Goal: Transaction & Acquisition: Purchase product/service

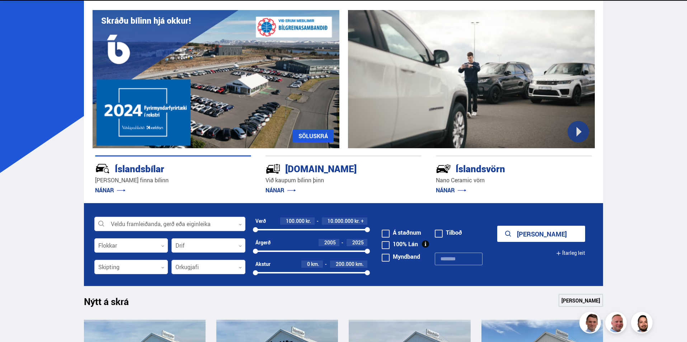
scroll to position [108, 0]
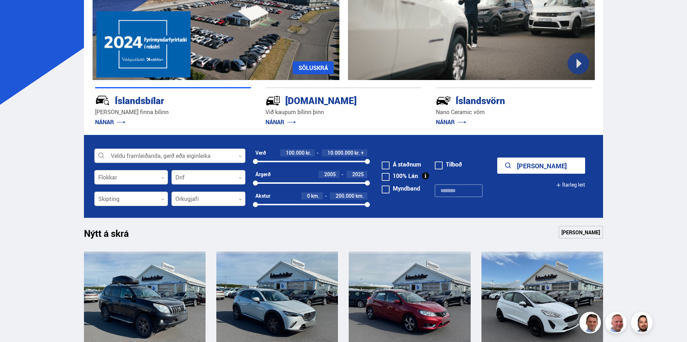
click at [187, 160] on div at bounding box center [169, 156] width 151 height 14
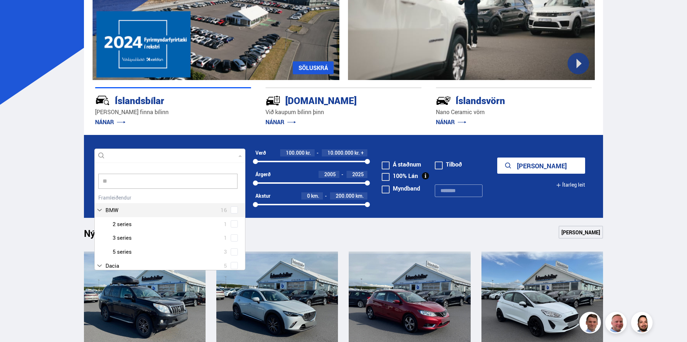
scroll to position [0, 0]
type input "***"
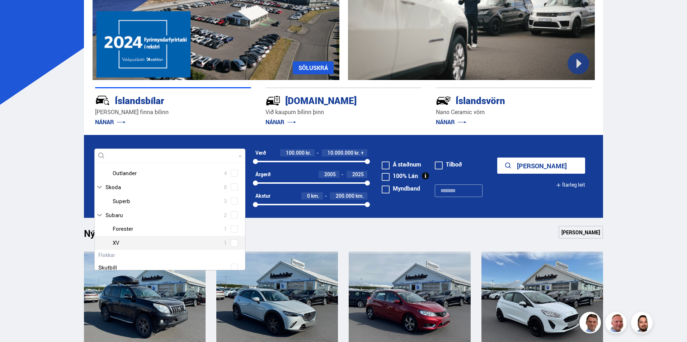
click at [232, 245] on div "Audi 12 BMW 16 Citroen 1 Dacia 5 Dodge 1 Ducati 1 Fiat 4 Ford 15 Honda 6 Hyunda…" at bounding box center [170, 213] width 150 height 199
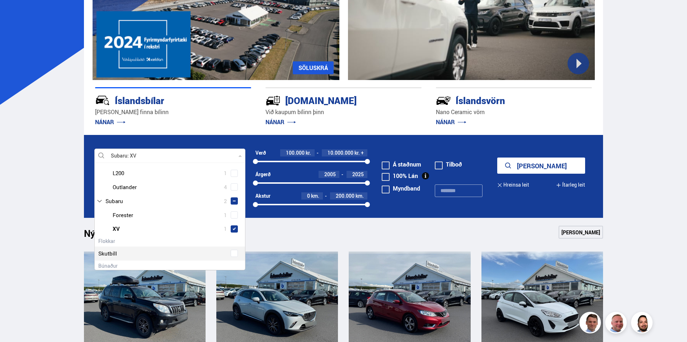
scroll to position [93, 0]
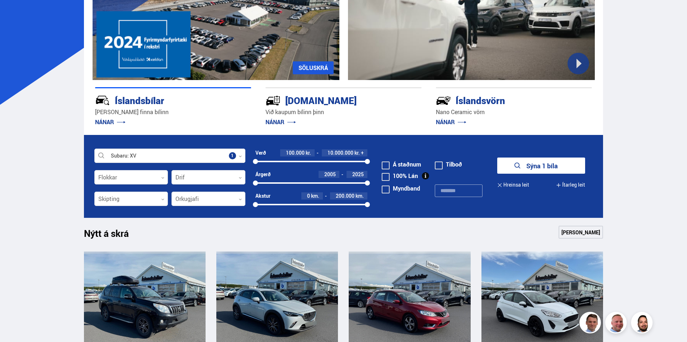
click at [568, 161] on button "Sýna 1 bíla" at bounding box center [541, 166] width 88 height 16
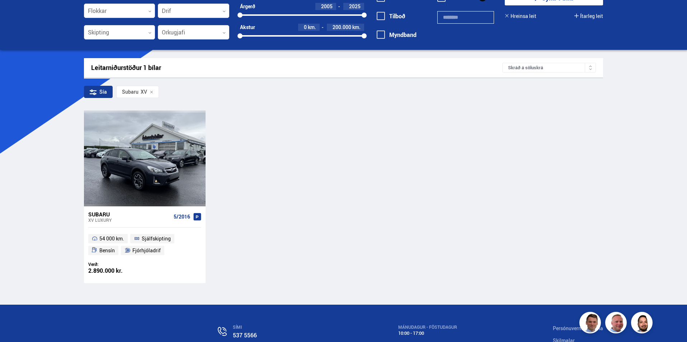
scroll to position [72, 0]
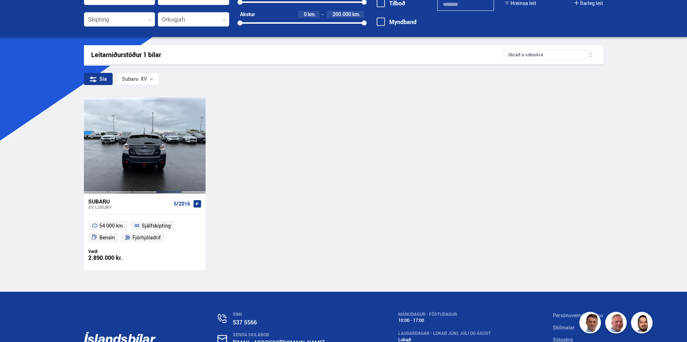
click at [157, 157] on div at bounding box center [169, 145] width 24 height 95
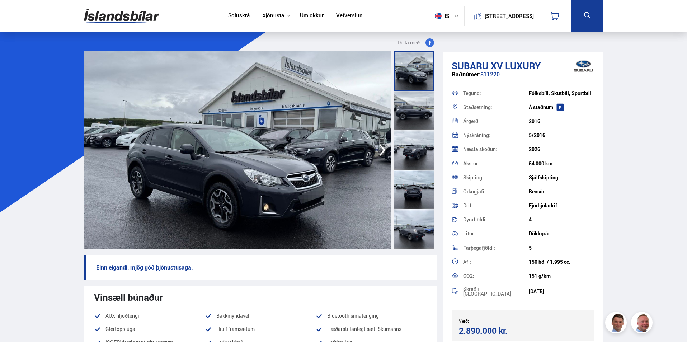
click at [277, 126] on img at bounding box center [238, 149] width 308 height 197
click at [408, 85] on div at bounding box center [414, 70] width 40 height 39
click at [268, 172] on img at bounding box center [238, 149] width 308 height 197
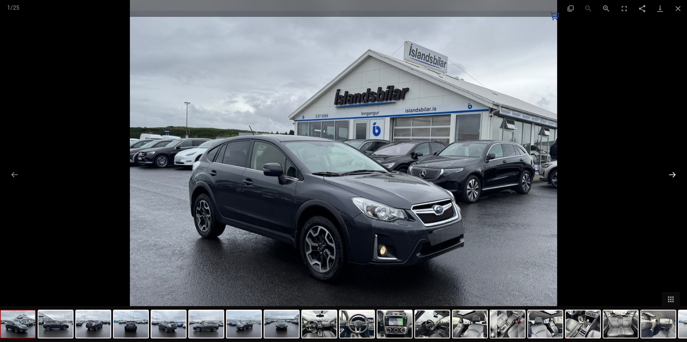
click at [674, 180] on button "Next slide" at bounding box center [672, 175] width 15 height 14
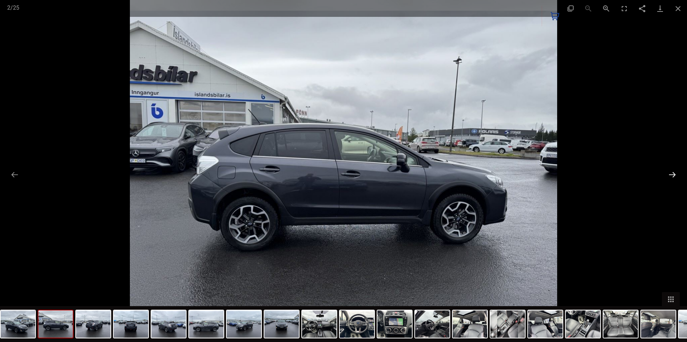
click at [675, 180] on button "Next slide" at bounding box center [672, 175] width 15 height 14
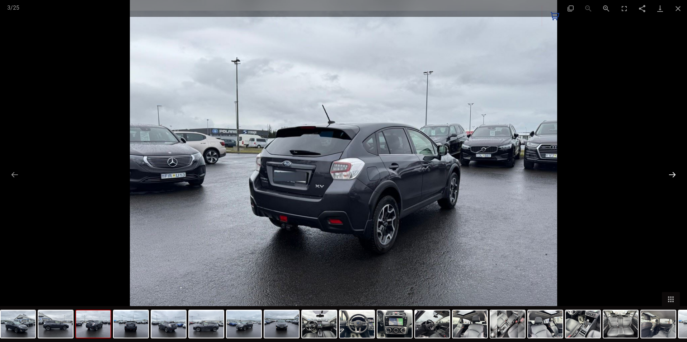
click at [675, 180] on button "Next slide" at bounding box center [672, 175] width 15 height 14
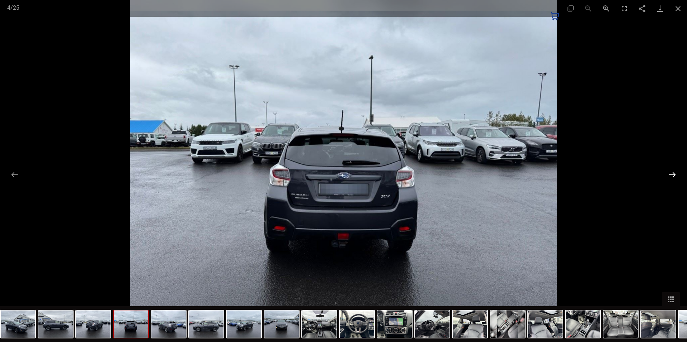
click at [675, 180] on button "Next slide" at bounding box center [672, 175] width 15 height 14
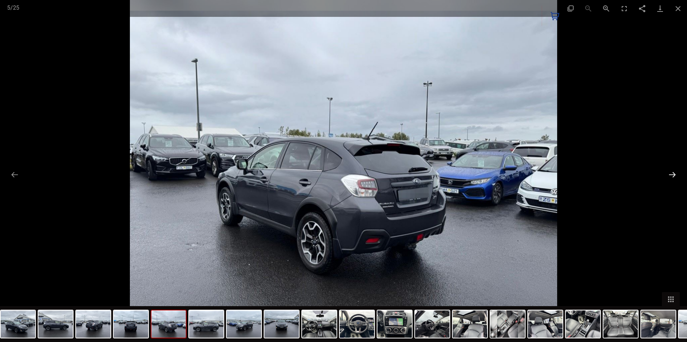
click at [675, 180] on button "Next slide" at bounding box center [672, 175] width 15 height 14
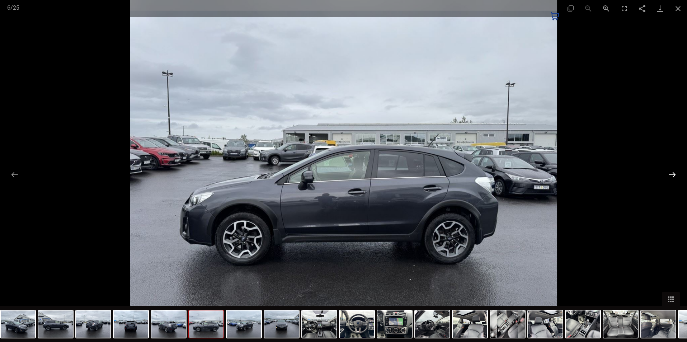
click at [675, 180] on button "Next slide" at bounding box center [672, 175] width 15 height 14
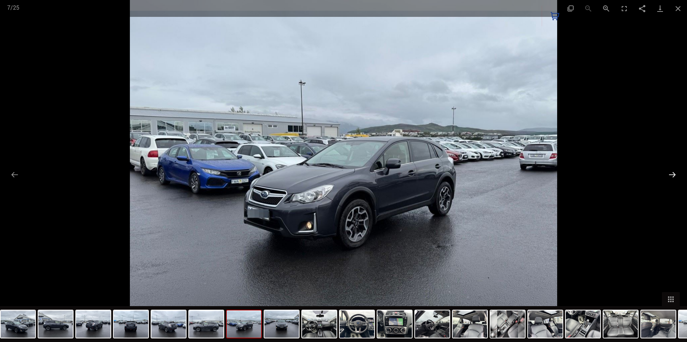
click at [675, 180] on button "Next slide" at bounding box center [672, 175] width 15 height 14
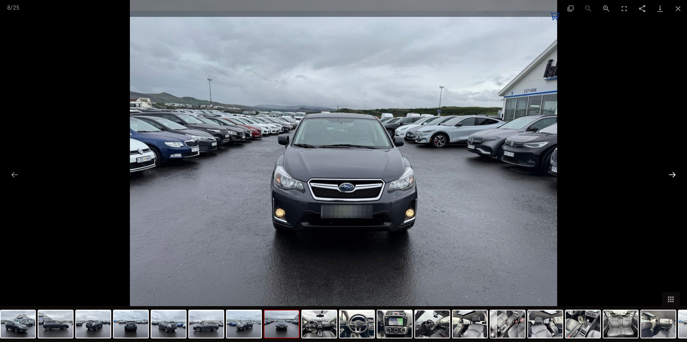
click at [675, 180] on button "Next slide" at bounding box center [672, 175] width 15 height 14
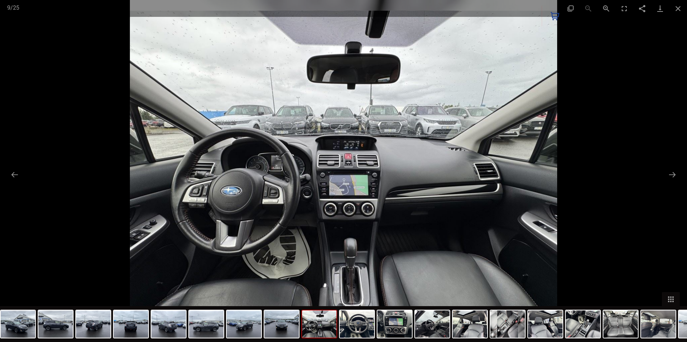
click at [358, 147] on img at bounding box center [343, 171] width 427 height 342
click at [668, 172] on button "Next slide" at bounding box center [672, 175] width 15 height 14
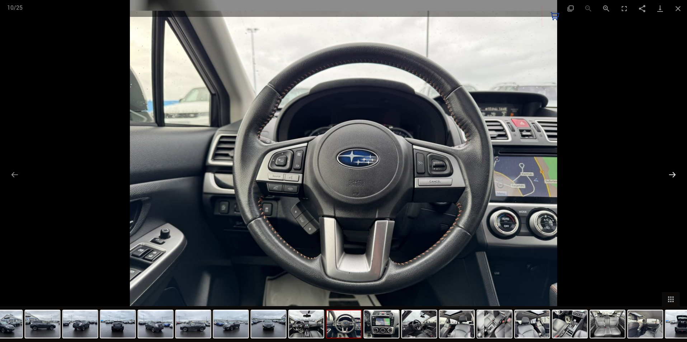
click at [670, 171] on button "Next slide" at bounding box center [672, 175] width 15 height 14
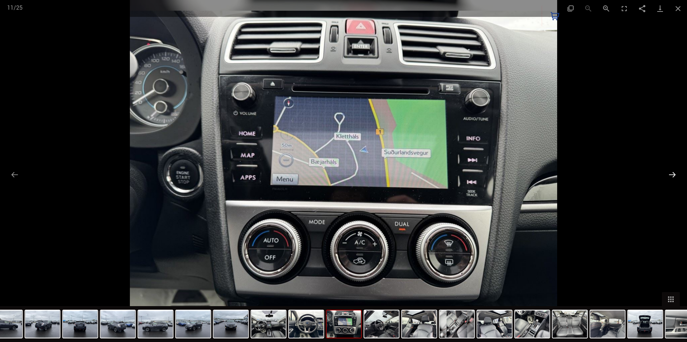
click at [670, 171] on button "Next slide" at bounding box center [672, 175] width 15 height 14
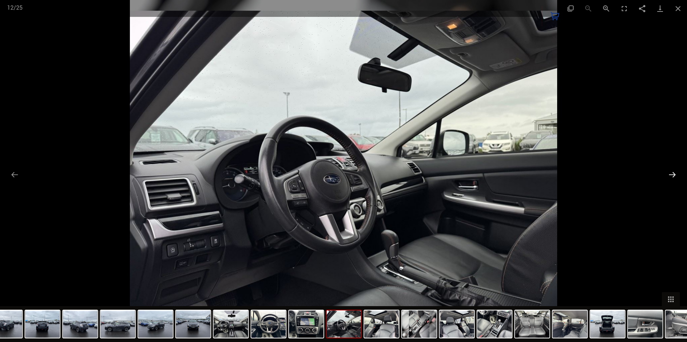
click at [670, 171] on button "Next slide" at bounding box center [672, 175] width 15 height 14
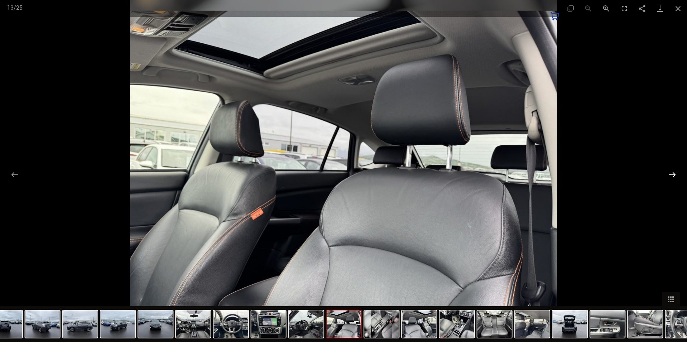
click at [670, 171] on button "Next slide" at bounding box center [672, 175] width 15 height 14
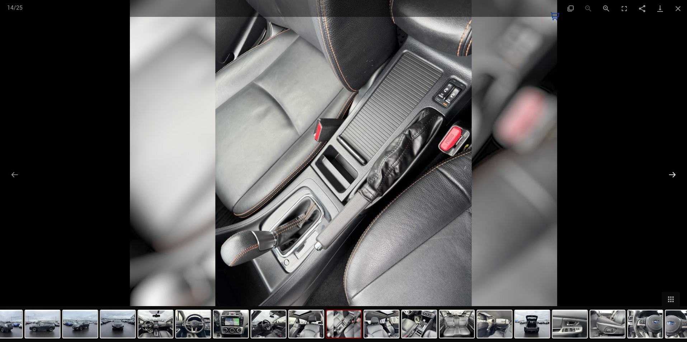
click at [670, 171] on button "Next slide" at bounding box center [672, 175] width 15 height 14
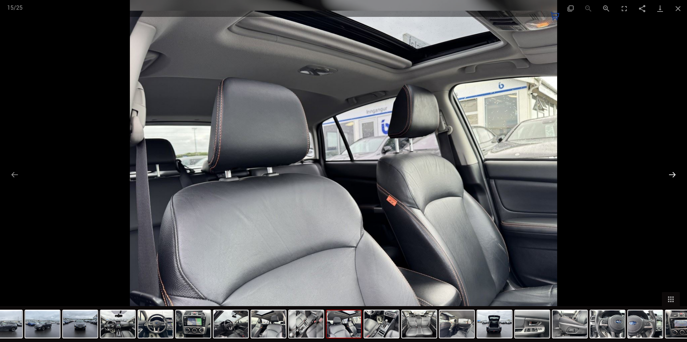
click at [670, 171] on button "Next slide" at bounding box center [672, 175] width 15 height 14
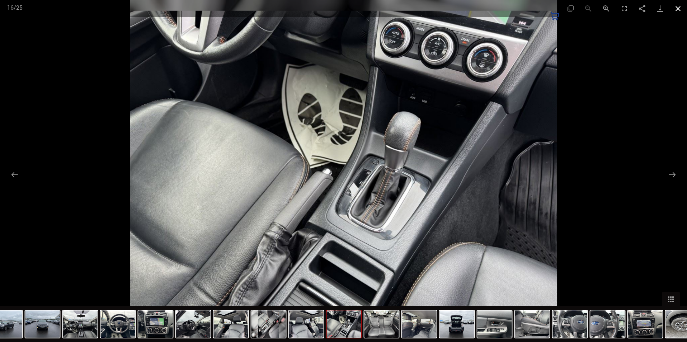
click at [676, 9] on button "Close gallery" at bounding box center [678, 8] width 18 height 17
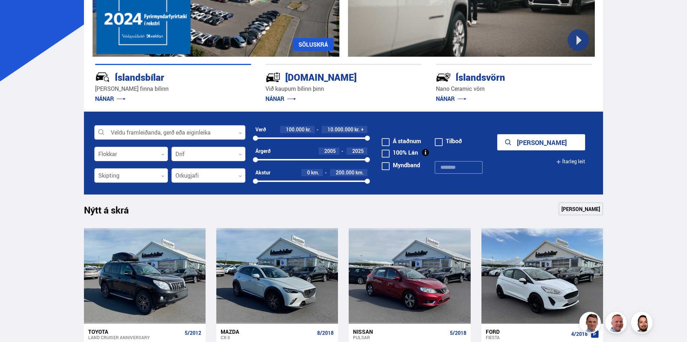
scroll to position [144, 0]
